Goal: Task Accomplishment & Management: Use online tool/utility

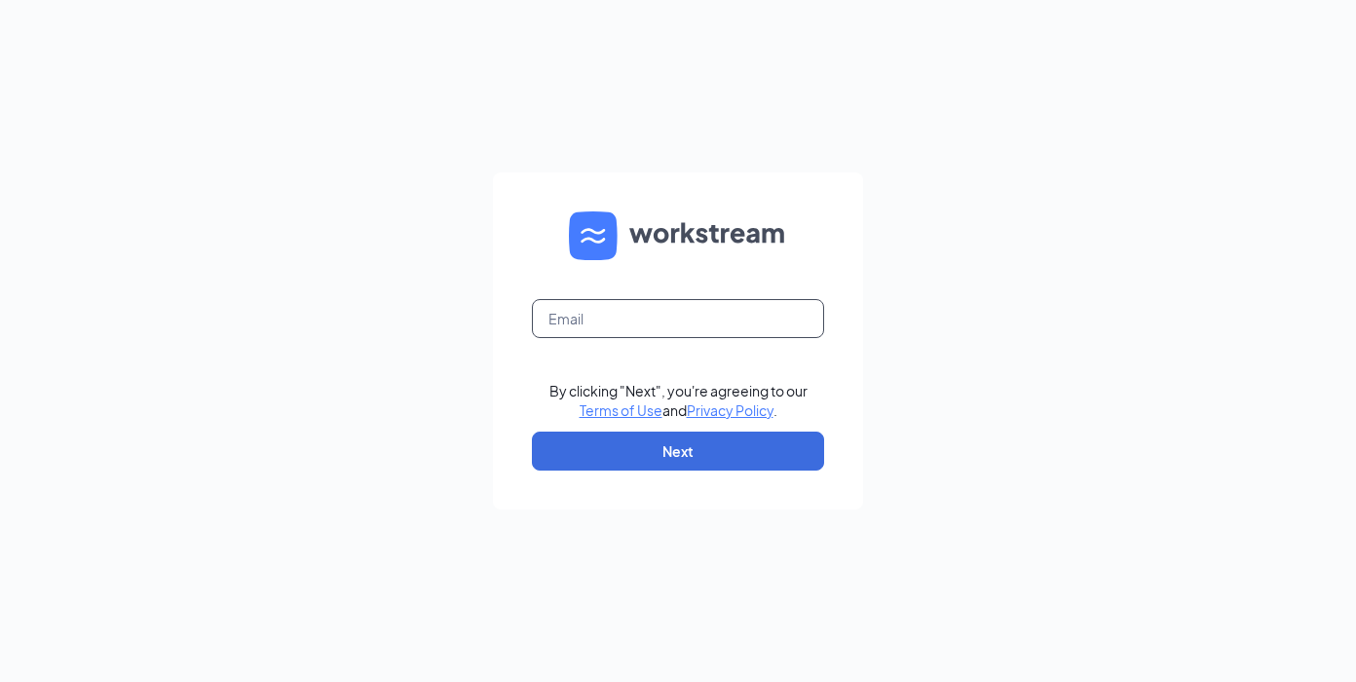
click at [647, 311] on input "text" at bounding box center [678, 318] width 292 height 39
type input "monica.daniel@cfafranchisee.com"
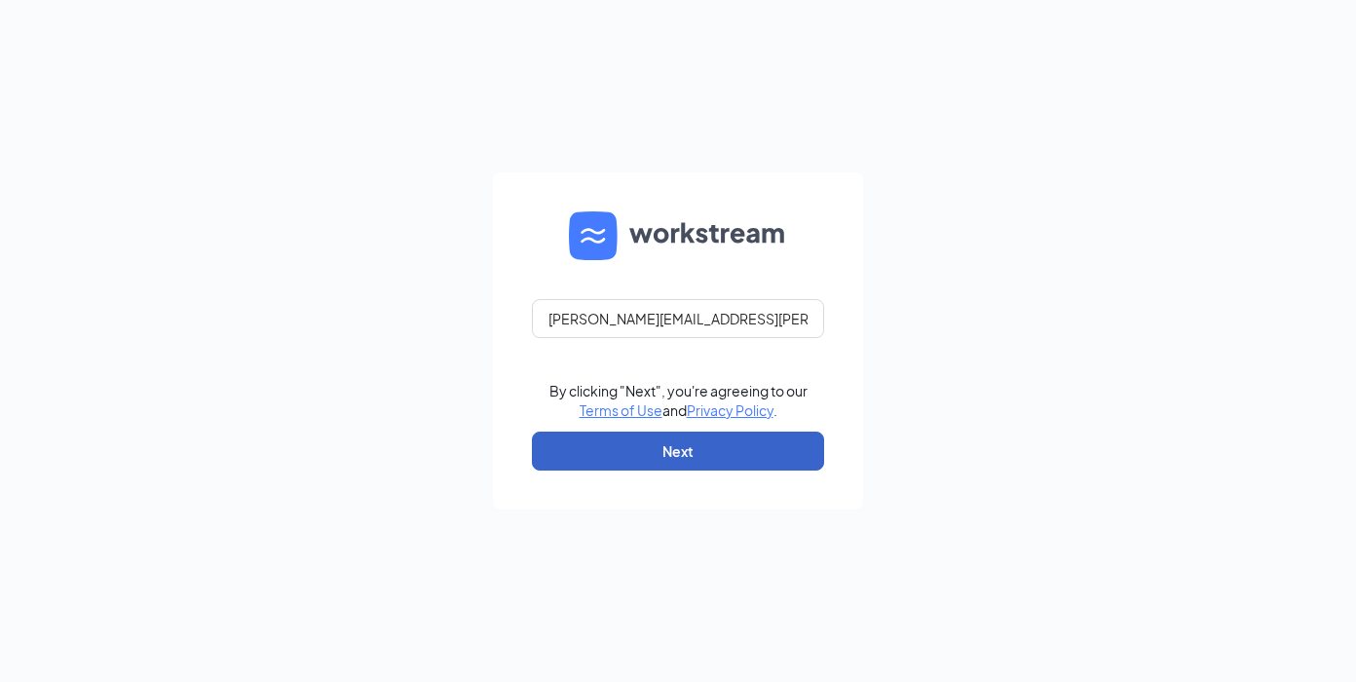
click at [643, 448] on button "Next" at bounding box center [678, 451] width 292 height 39
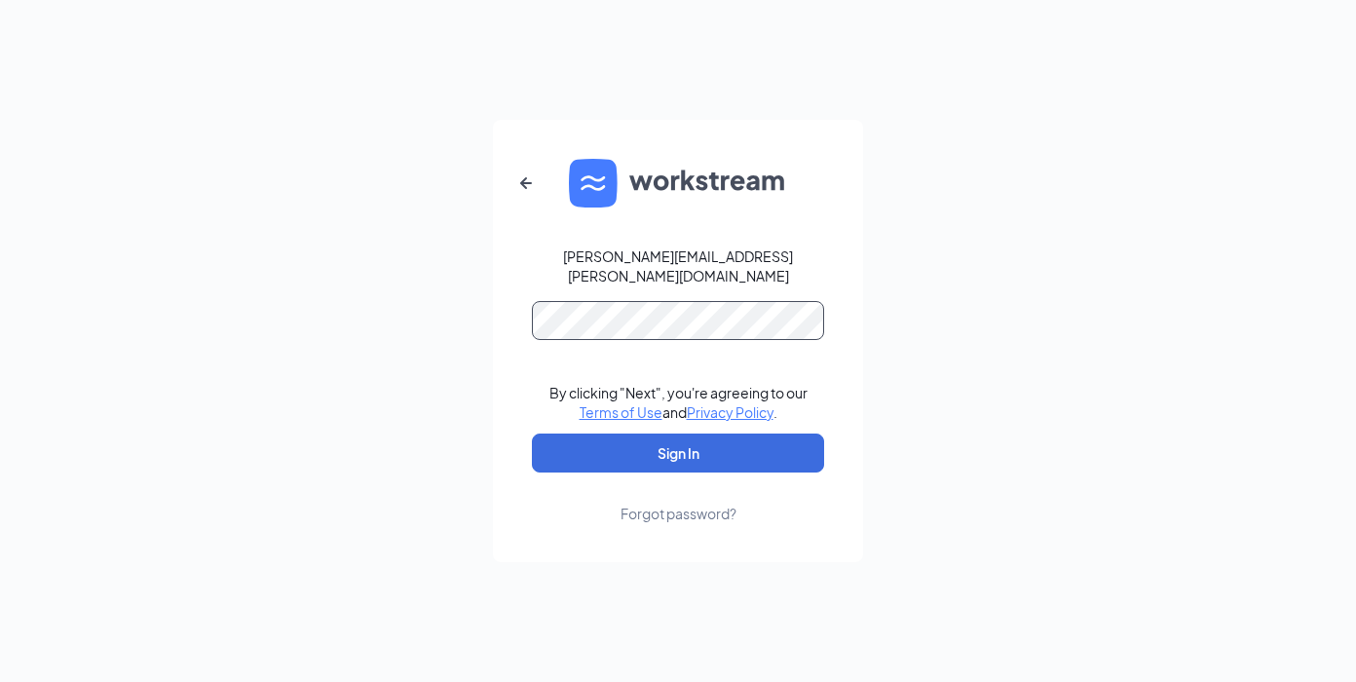
click at [532, 434] on button "Sign In" at bounding box center [678, 453] width 292 height 39
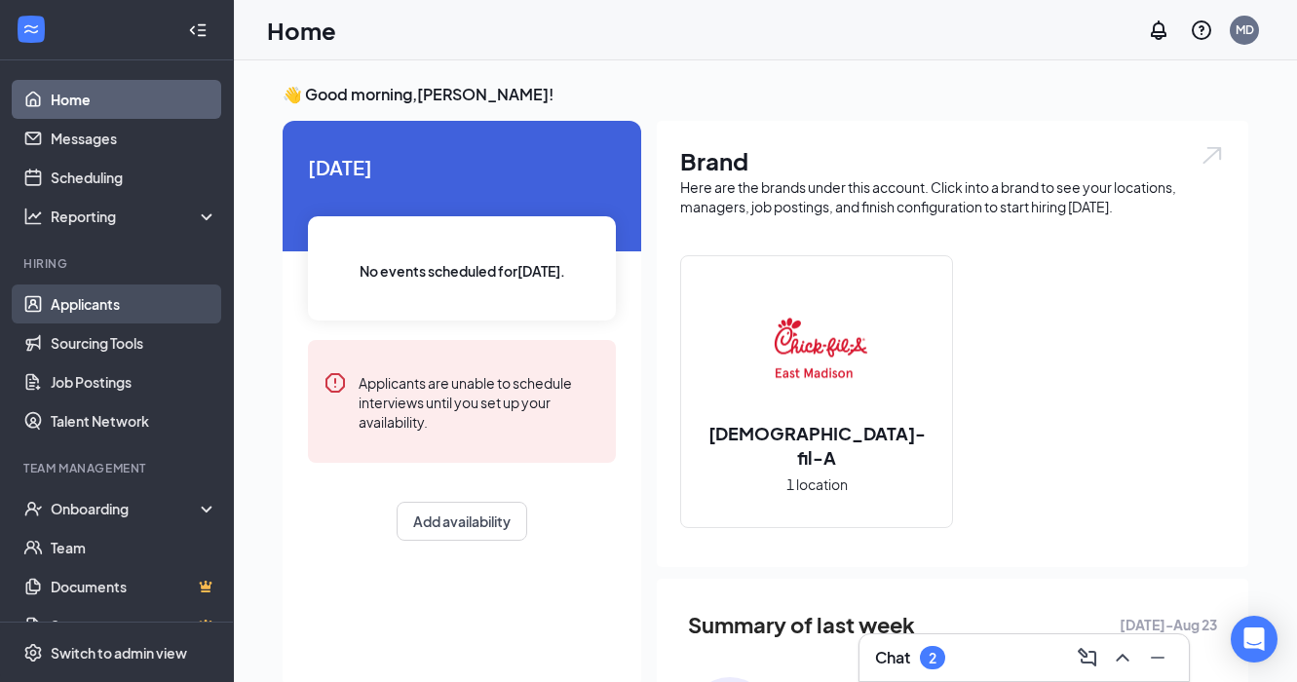
click at [104, 296] on link "Applicants" at bounding box center [134, 303] width 167 height 39
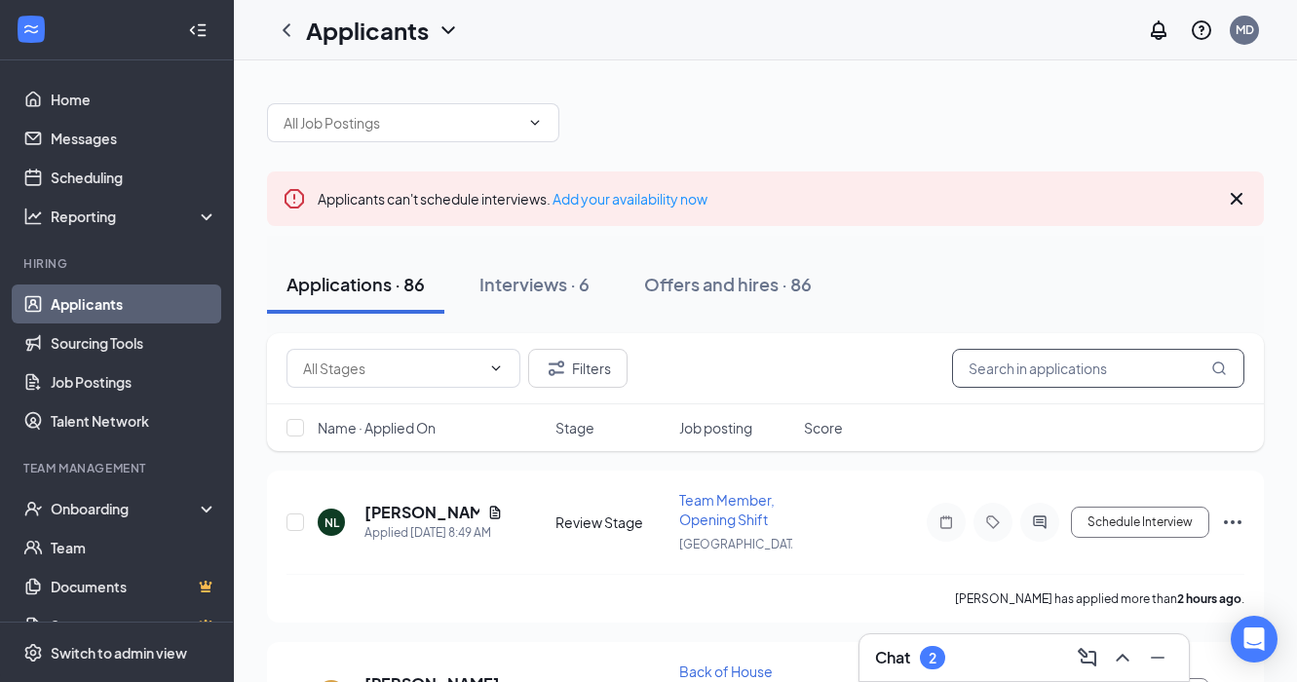
click at [1004, 372] on input "text" at bounding box center [1098, 368] width 292 height 39
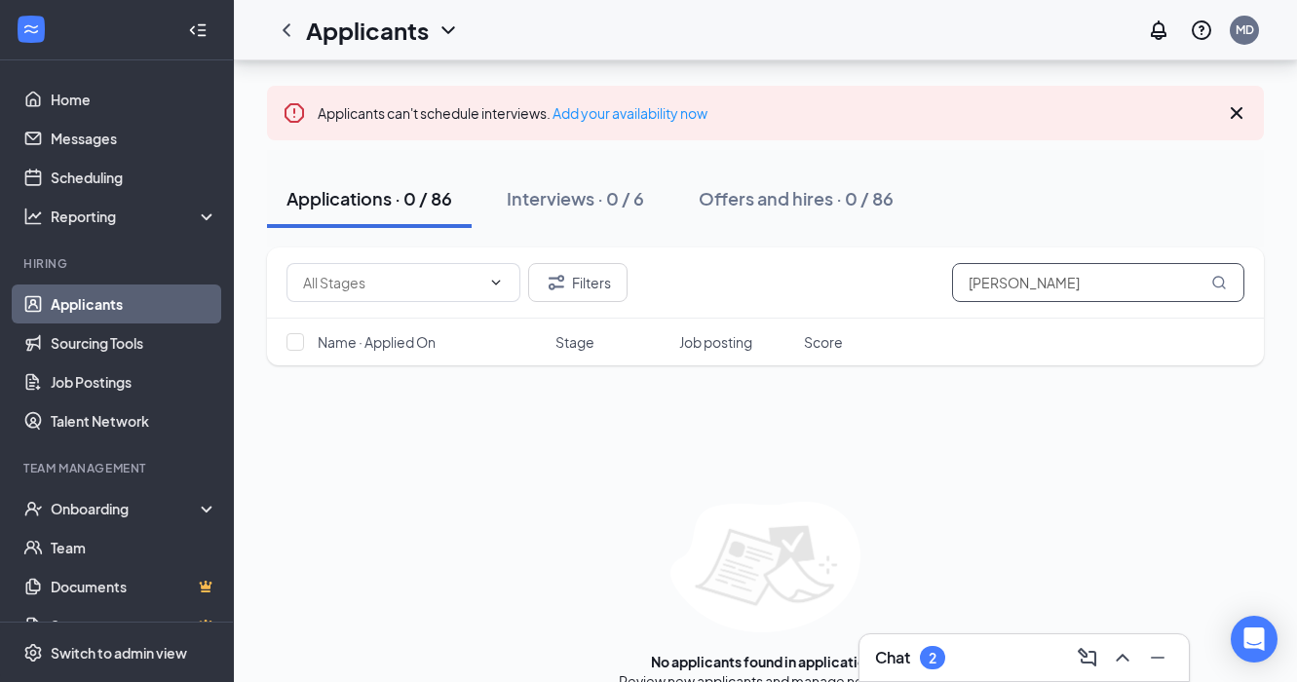
scroll to position [85, 0]
type input "l"
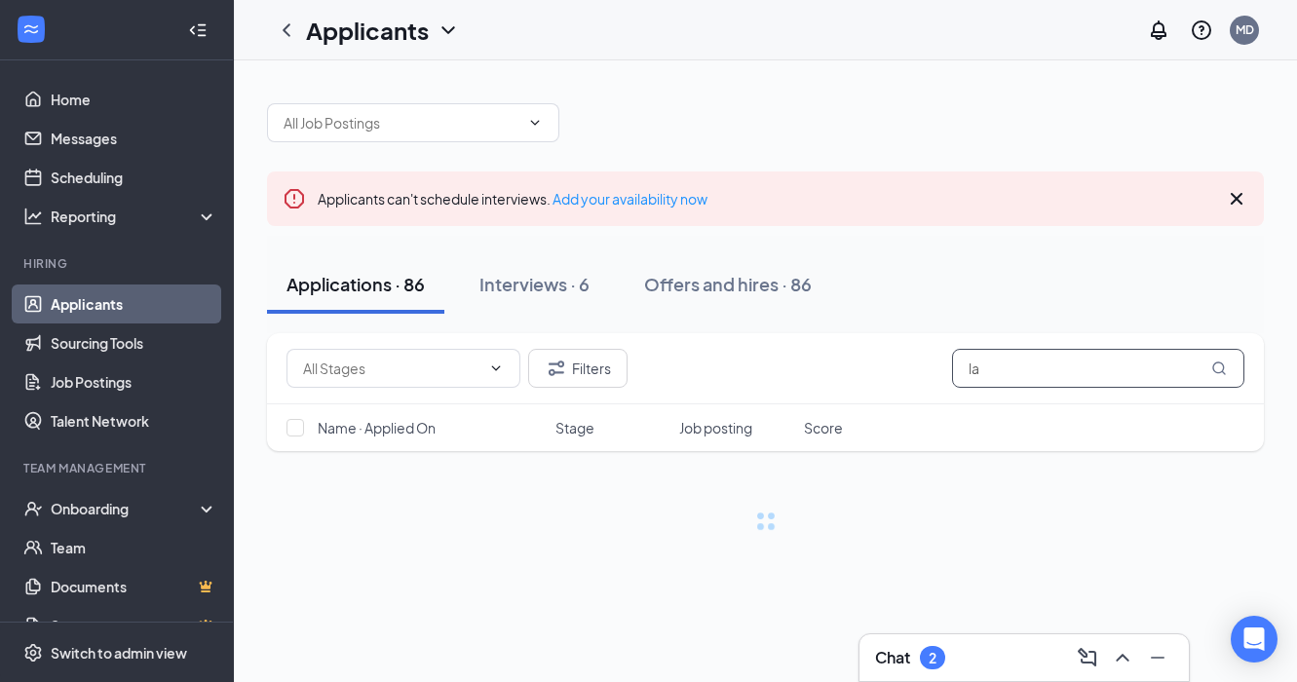
type input "l"
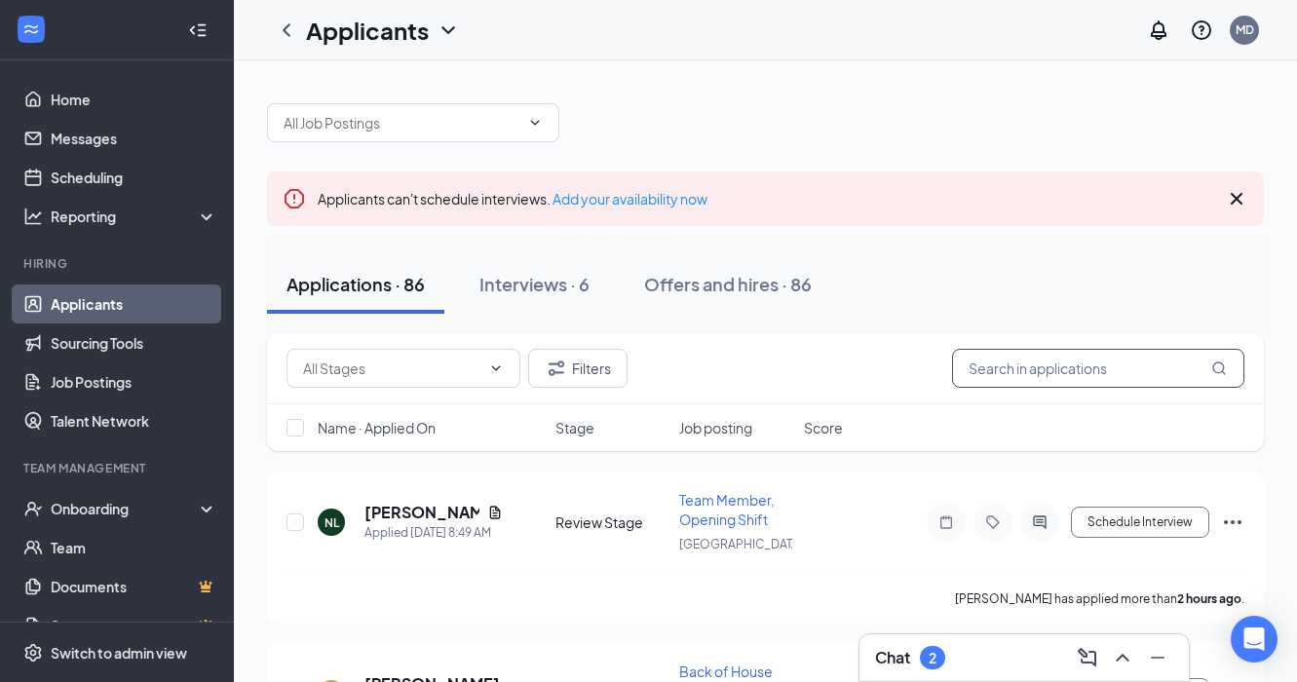
click at [1011, 381] on input "text" at bounding box center [1098, 368] width 292 height 39
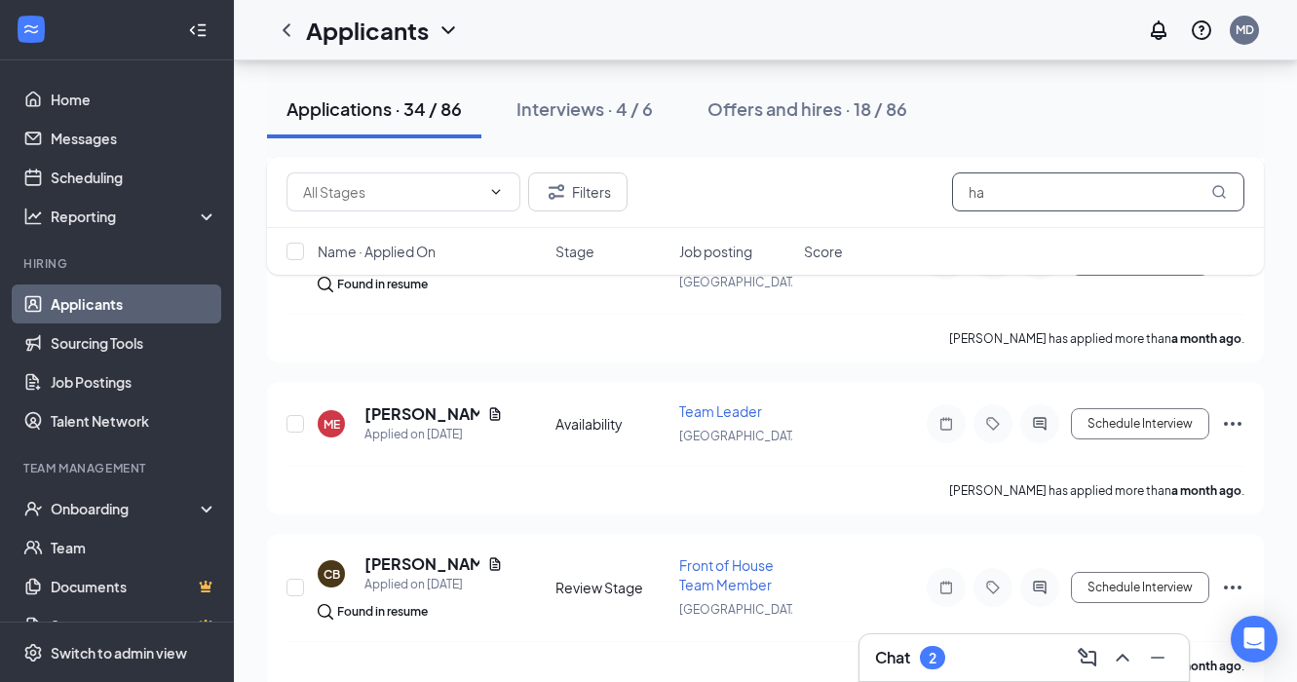
scroll to position [5670, 0]
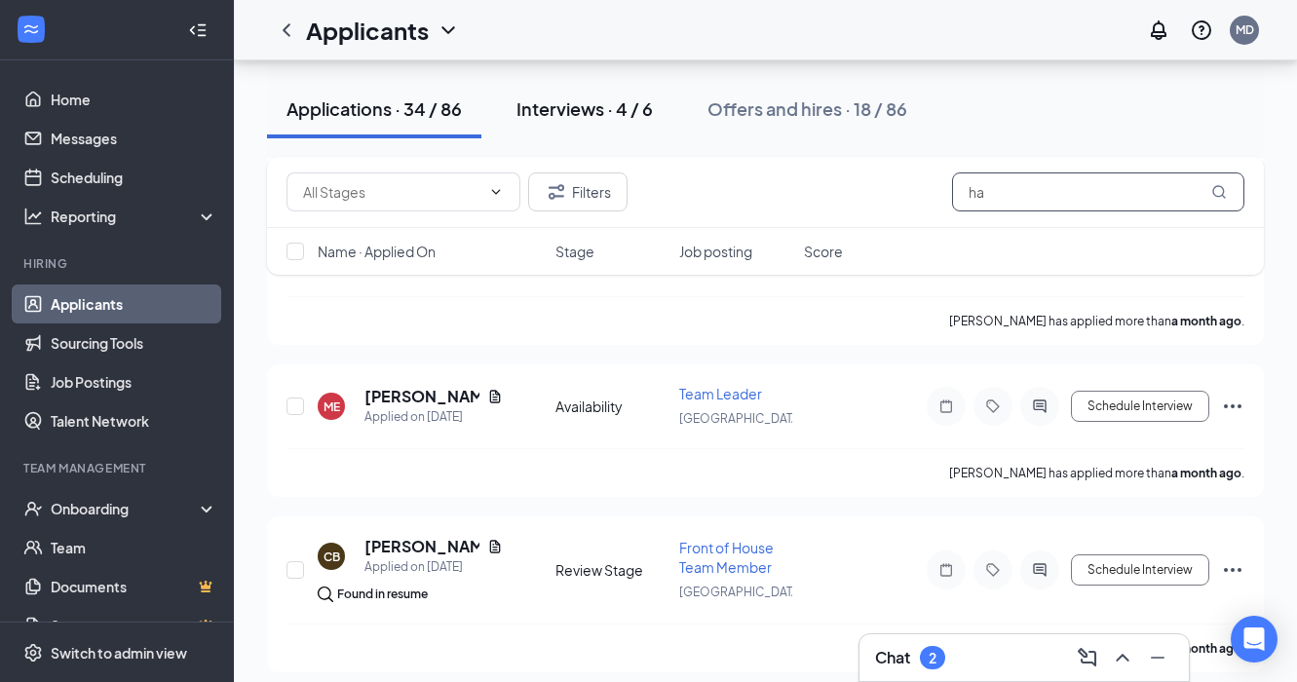
type input "ha"
click at [575, 107] on div "Interviews · 4 / 6" at bounding box center [584, 108] width 136 height 24
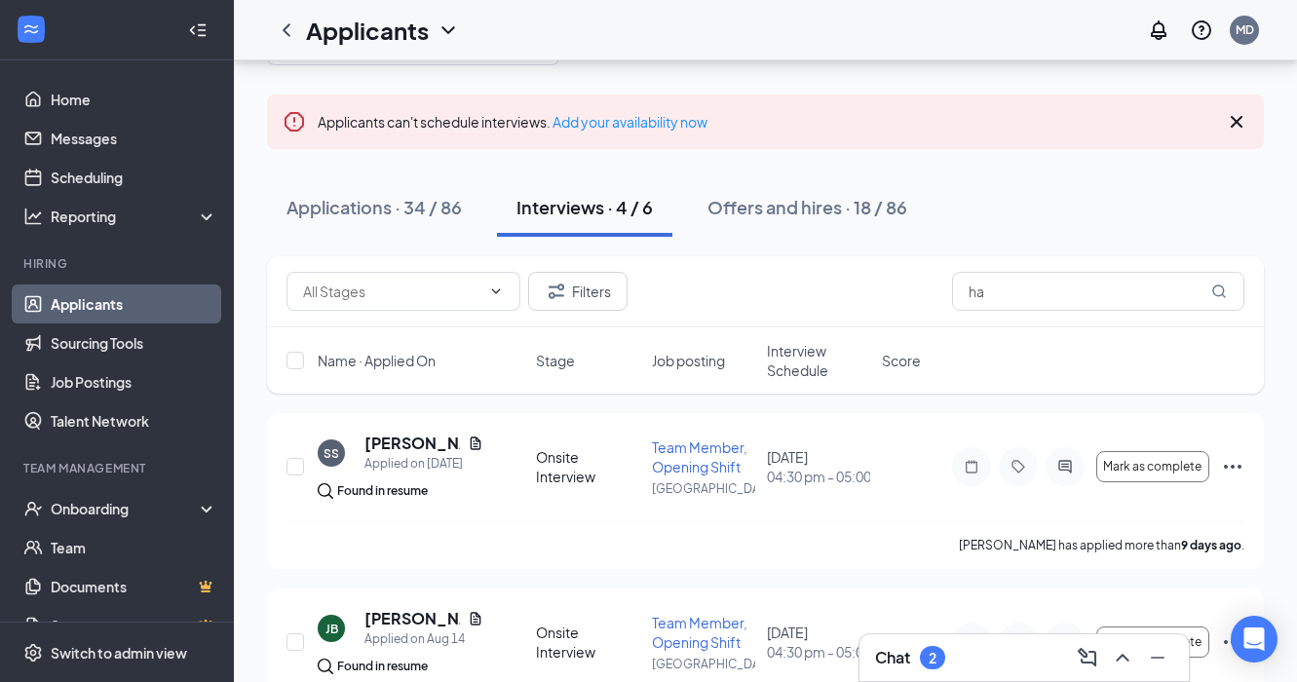
scroll to position [72, 0]
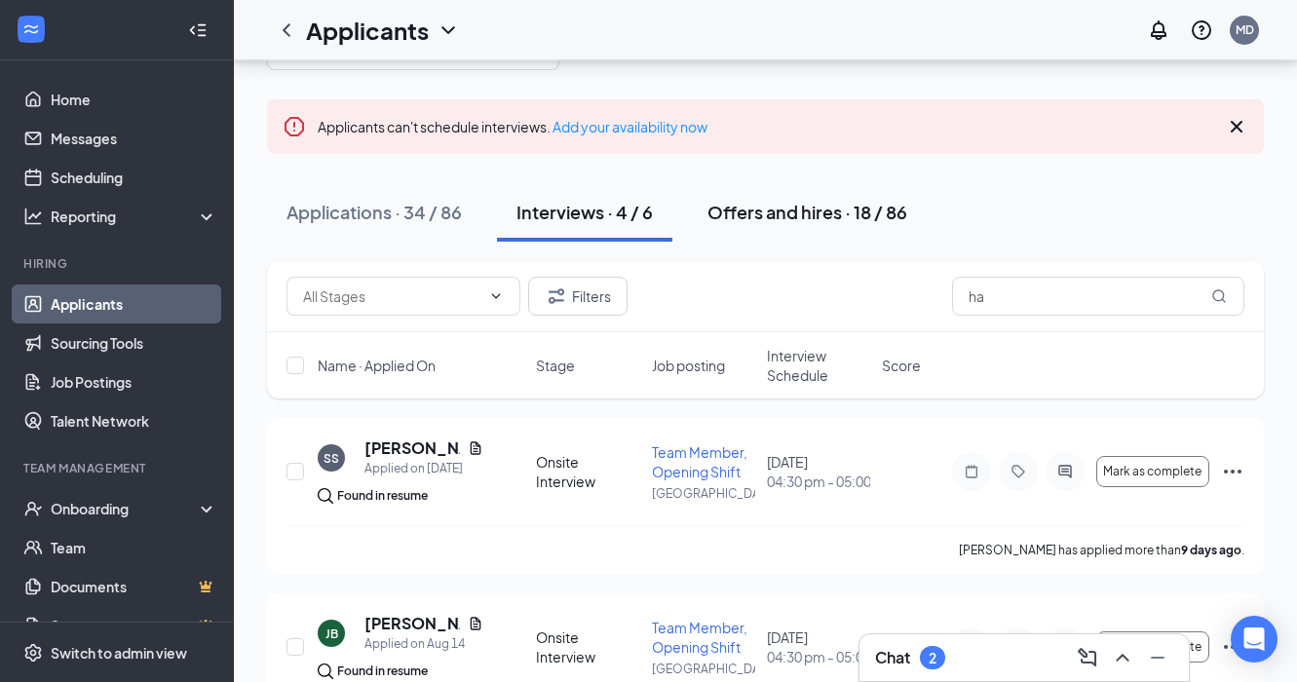
click at [823, 213] on div "Offers and hires · 18 / 86" at bounding box center [807, 212] width 200 height 24
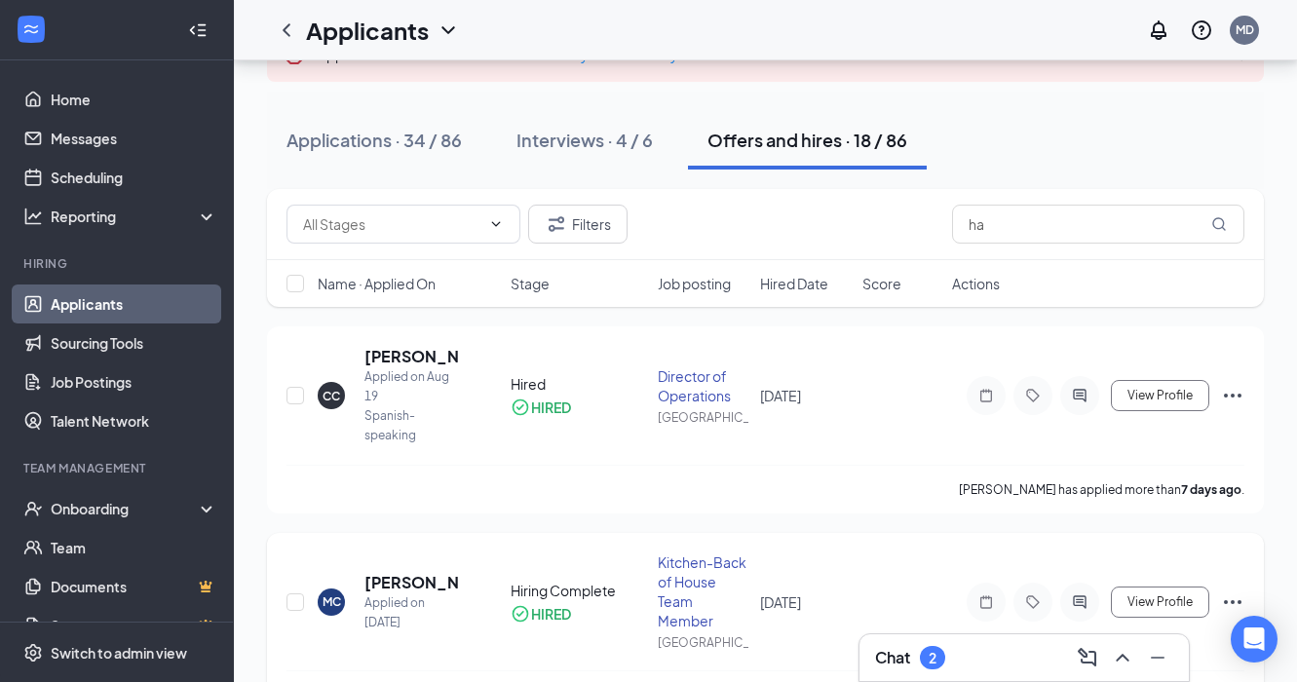
scroll to position [152, 0]
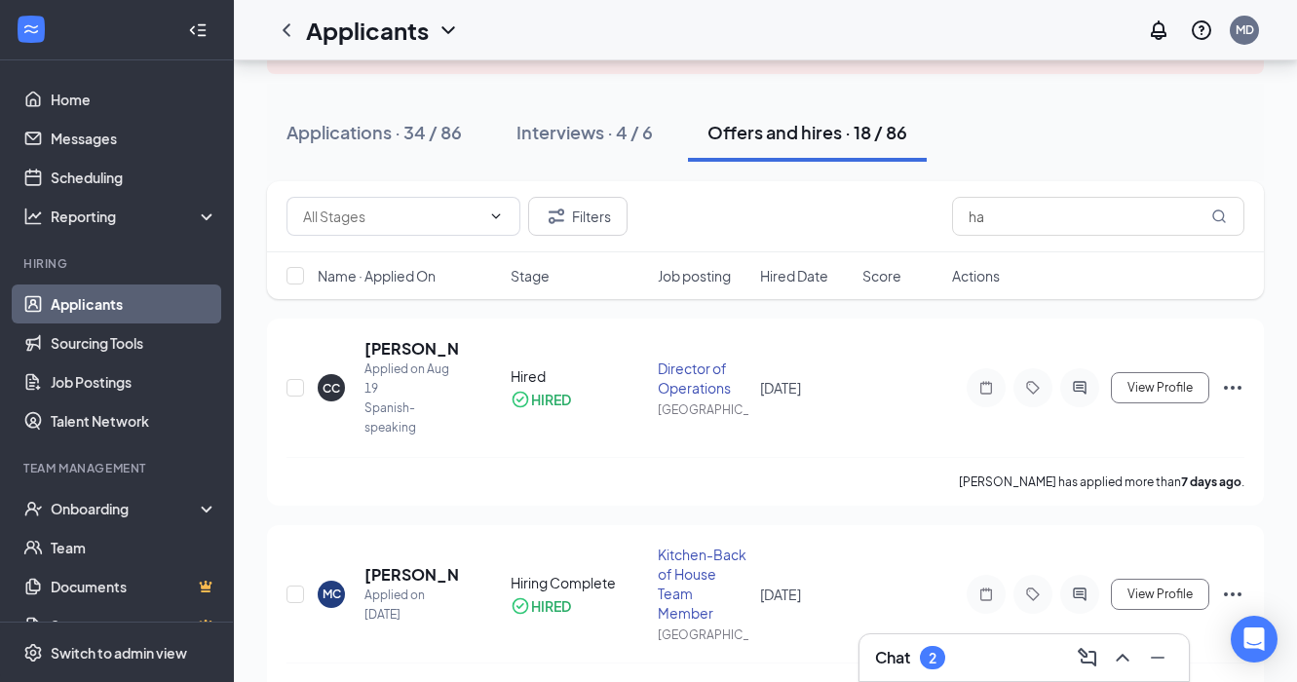
click at [999, 652] on div "Chat 2" at bounding box center [1024, 657] width 298 height 31
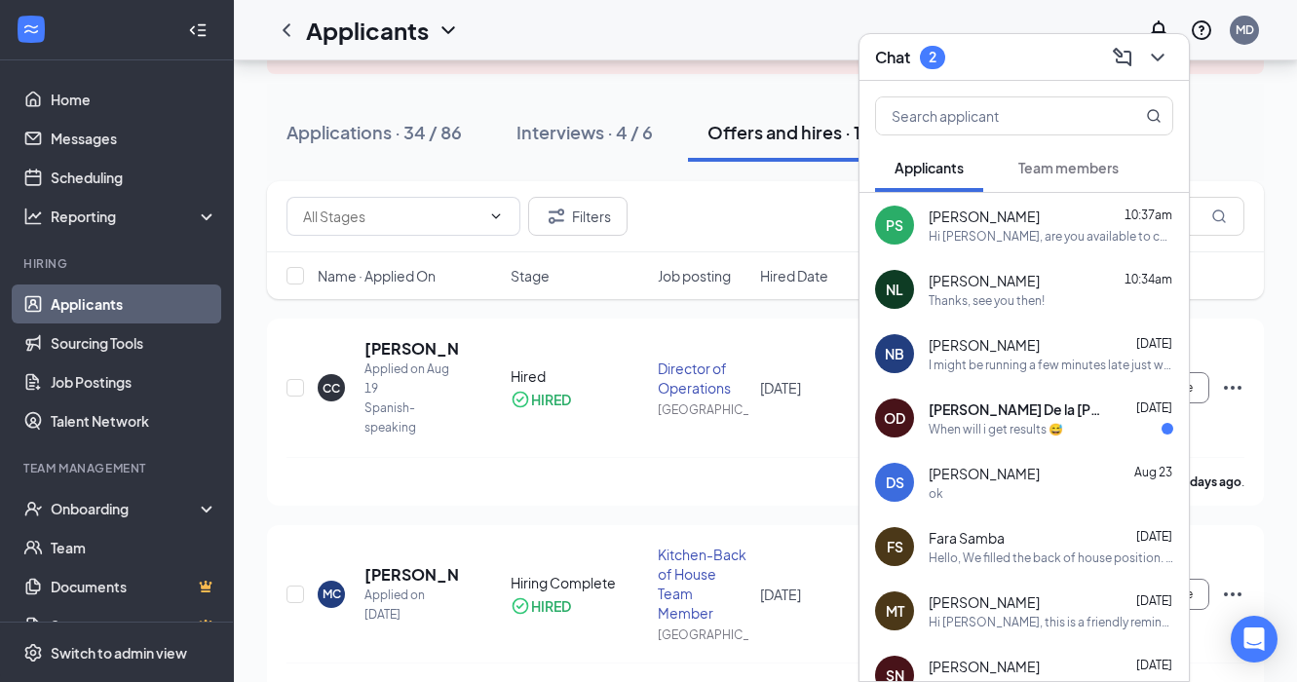
click at [1066, 170] on span "Team members" at bounding box center [1068, 168] width 100 height 18
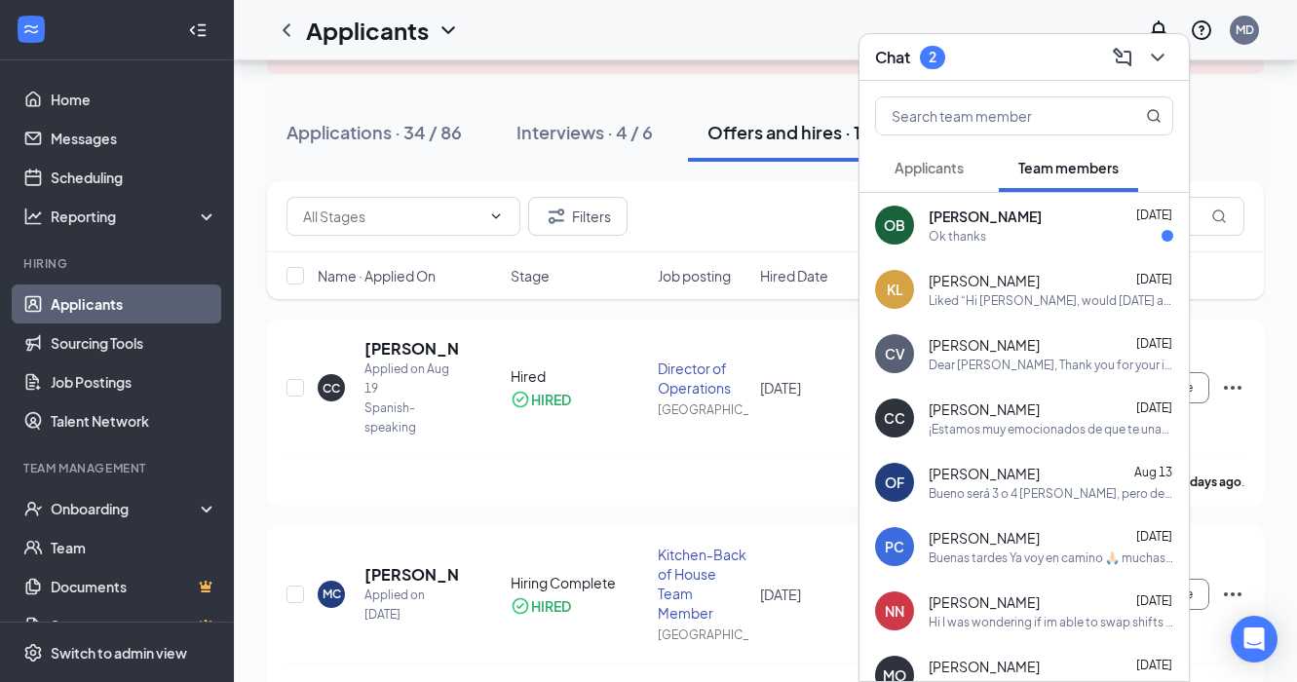
click at [925, 165] on span "Applicants" at bounding box center [928, 168] width 69 height 18
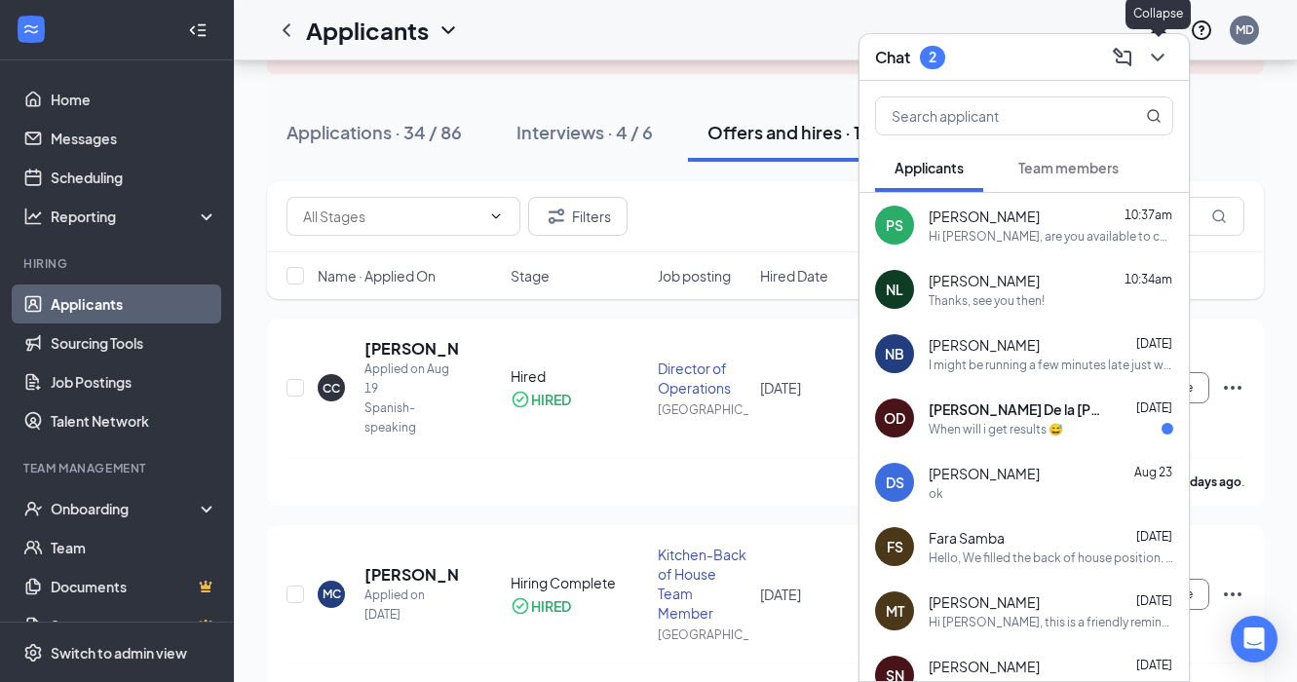
click at [1155, 69] on button at bounding box center [1157, 57] width 31 height 31
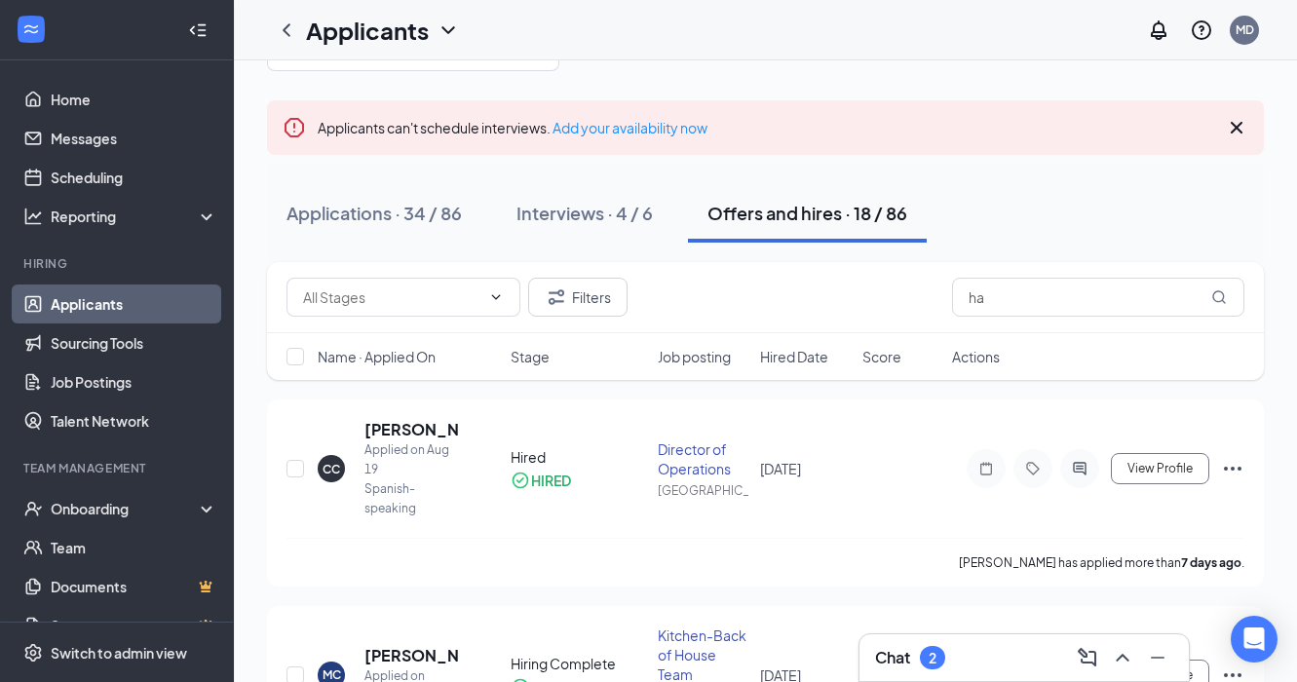
scroll to position [75, 0]
